Goal: Information Seeking & Learning: Check status

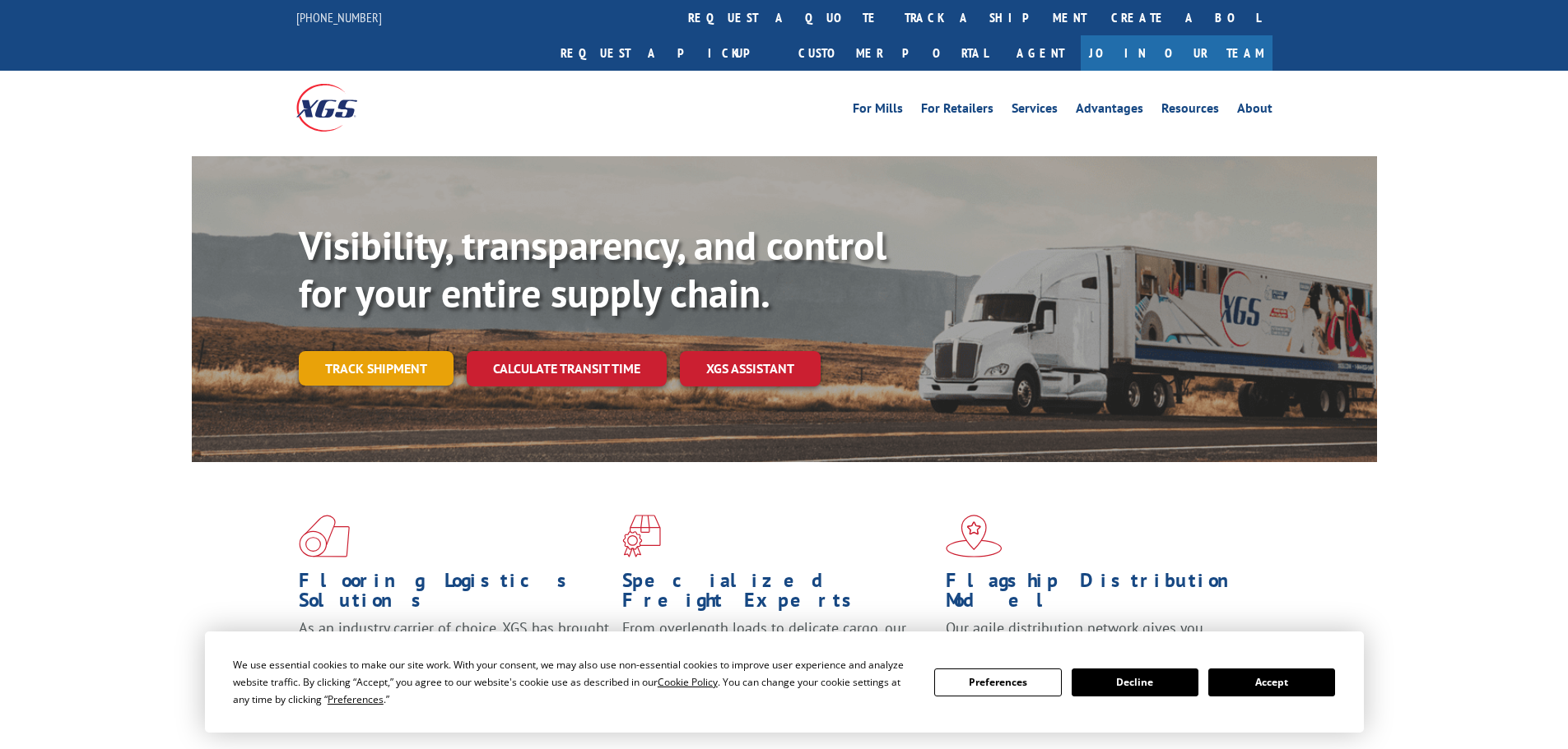
click at [423, 351] on link "Track shipment" at bounding box center [376, 368] width 155 height 35
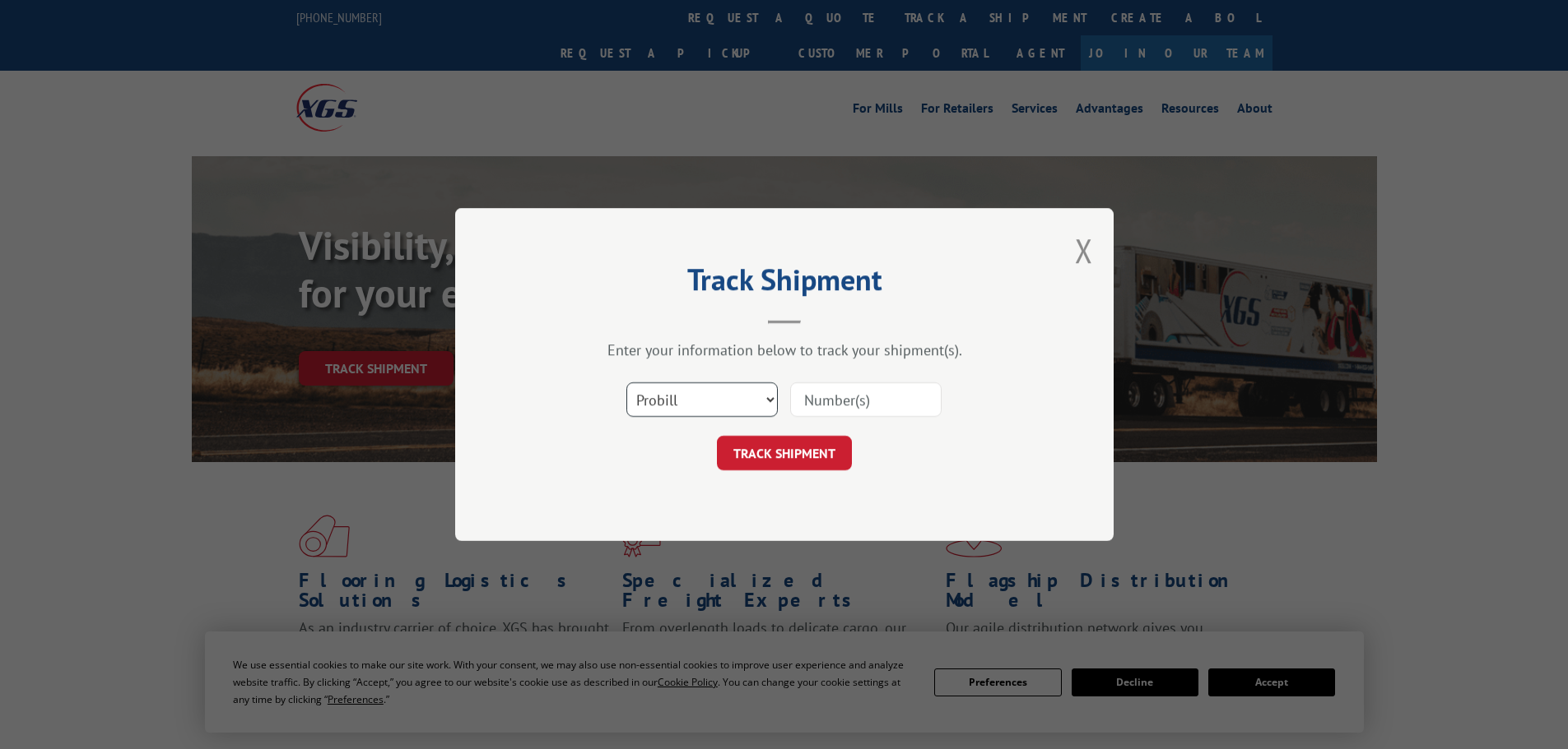
click at [699, 405] on select "Select category... Probill BOL PO" at bounding box center [701, 400] width 151 height 35
select select "po"
click at [626, 383] on select "Select category... Probill BOL PO" at bounding box center [701, 400] width 151 height 35
click at [851, 397] on input at bounding box center [865, 400] width 151 height 35
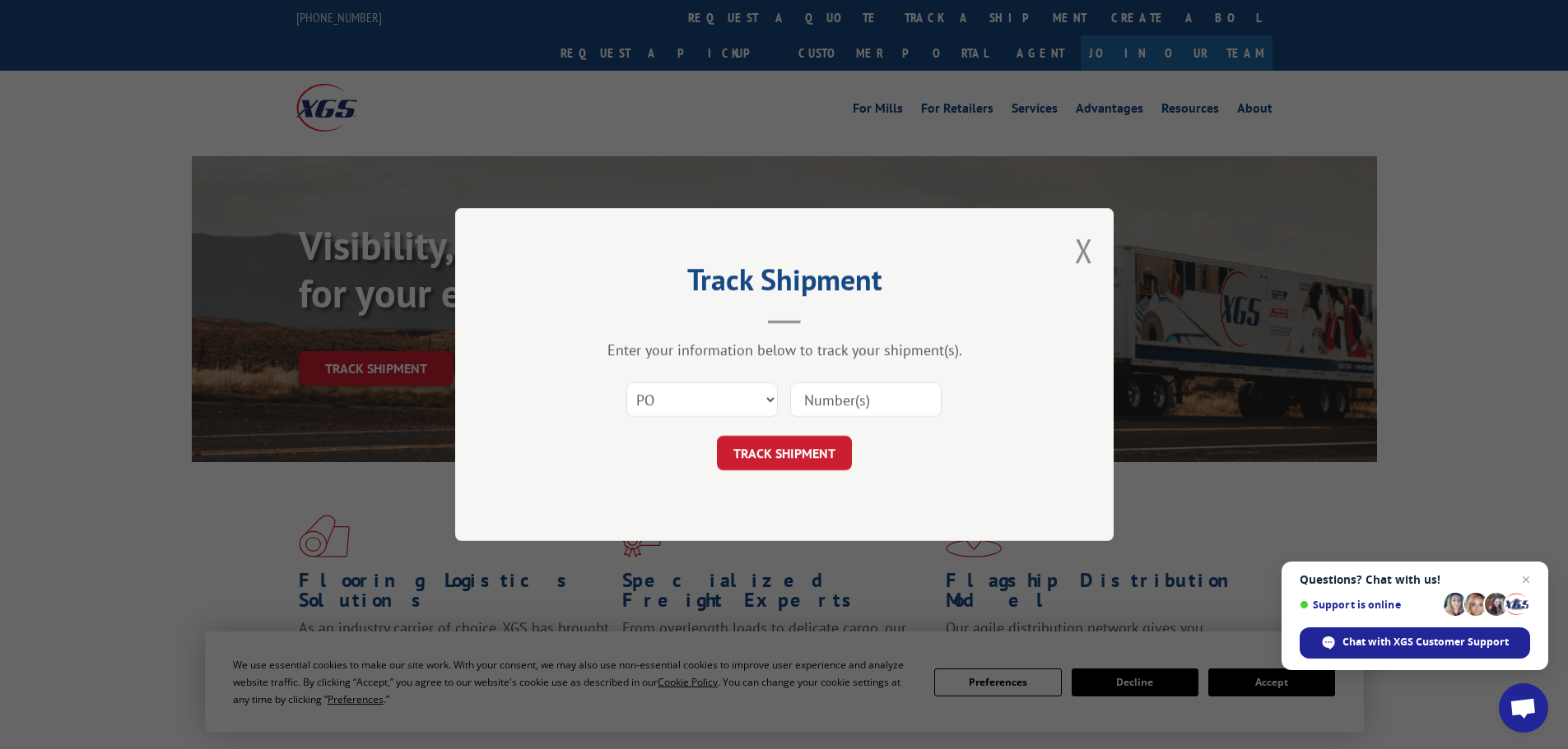
paste input "82505833"
type input "82505833"
drag, startPoint x: 793, startPoint y: 438, endPoint x: 774, endPoint y: 444, distance: 19.9
click at [793, 439] on button "TRACK SHIPMENT" at bounding box center [784, 453] width 135 height 35
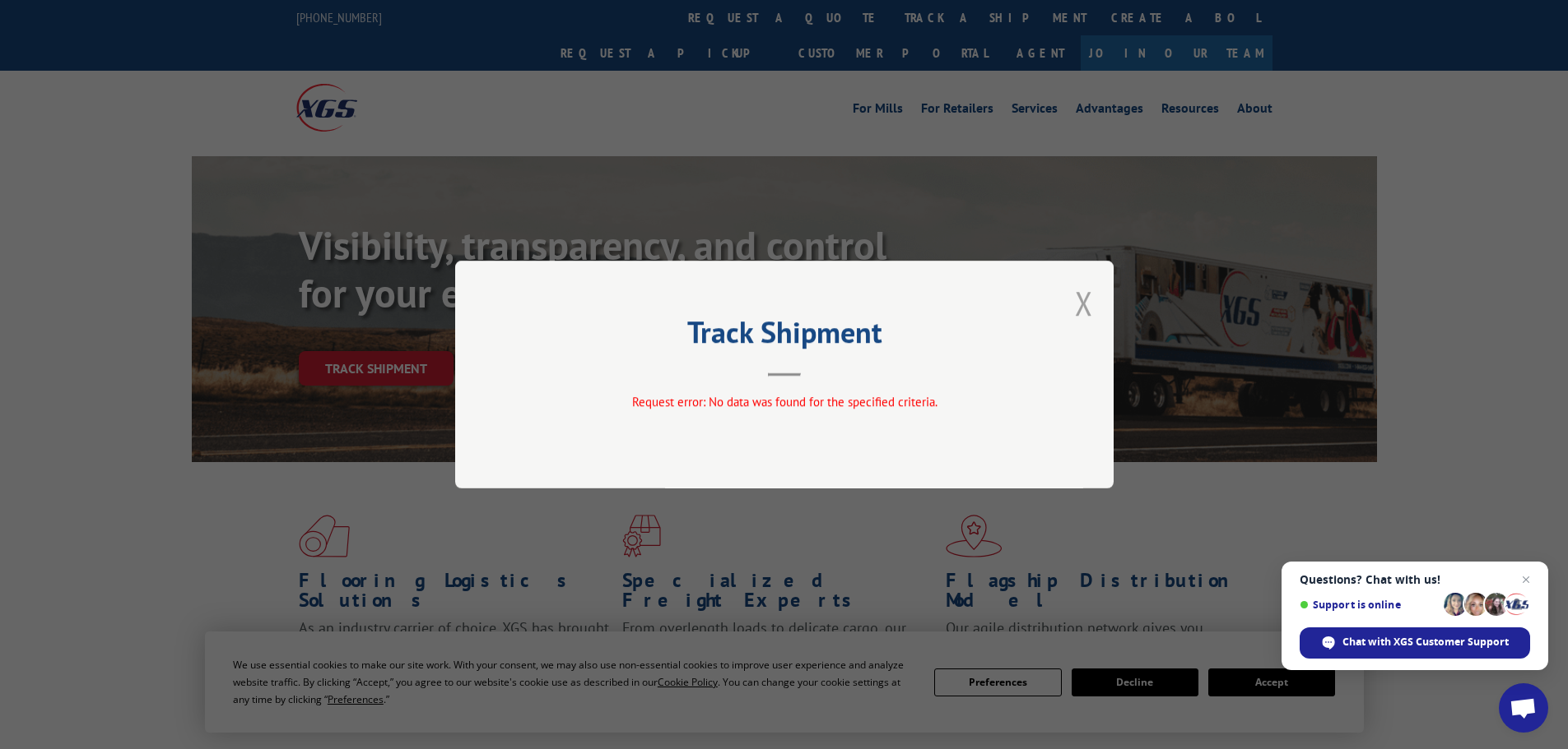
drag, startPoint x: 1096, startPoint y: 307, endPoint x: 1080, endPoint y: 305, distance: 16.1
click at [1090, 307] on div "Track Shipment Request error: No data was found for the specified criteria." at bounding box center [784, 374] width 659 height 228
click at [1075, 304] on button "Close modal" at bounding box center [1084, 303] width 18 height 43
